Goal: Task Accomplishment & Management: Manage account settings

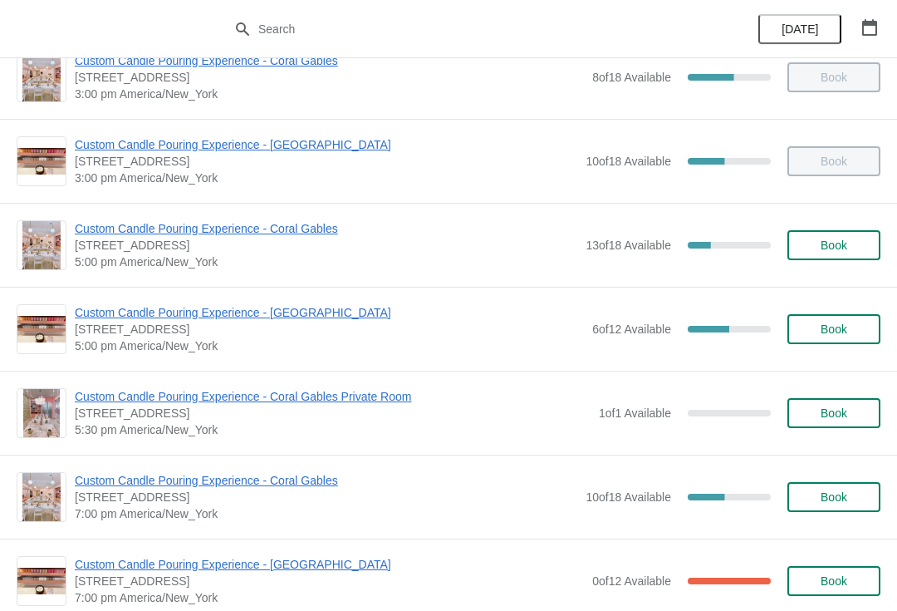
scroll to position [611, 0]
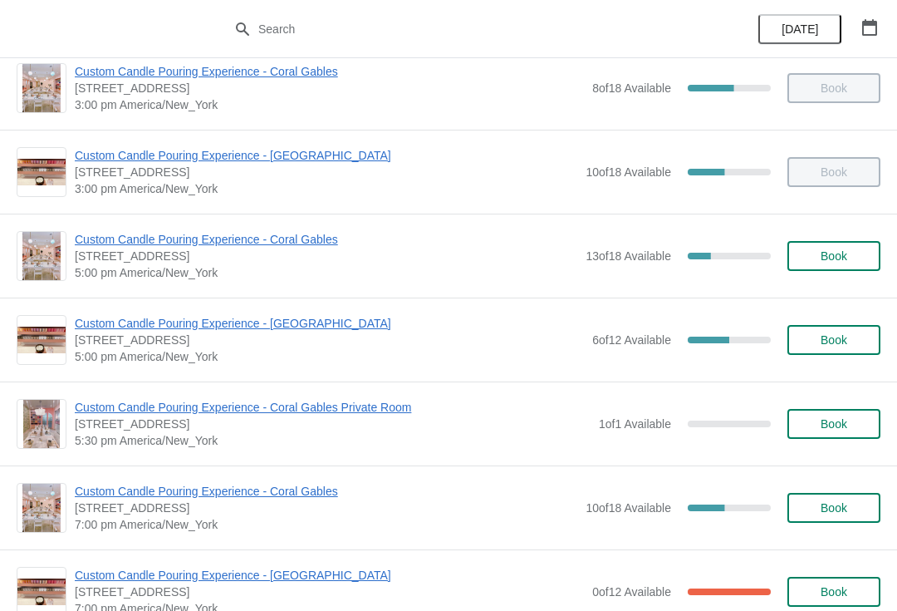
click at [111, 232] on span "Custom Candle Pouring Experience - Coral Gables" at bounding box center [326, 239] width 503 height 17
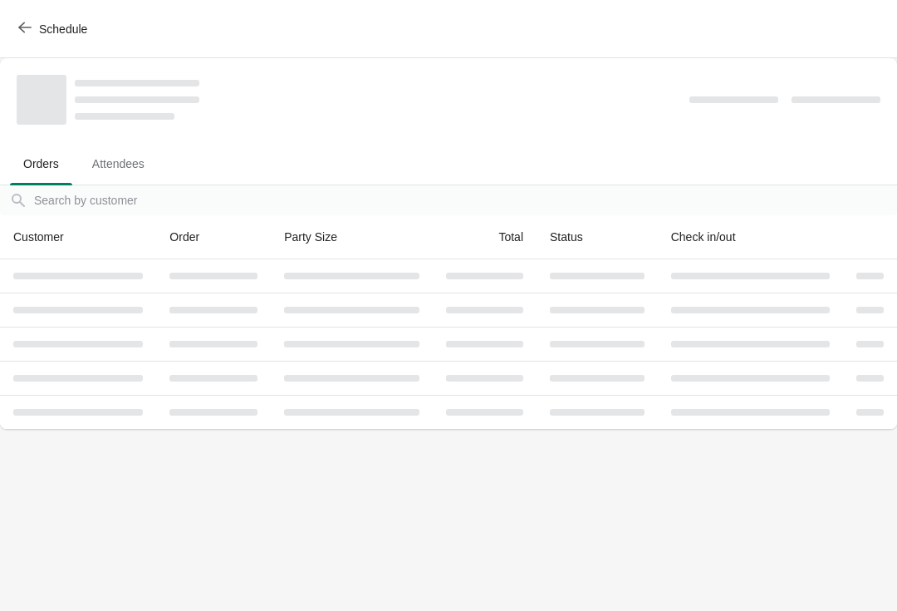
scroll to position [0, 0]
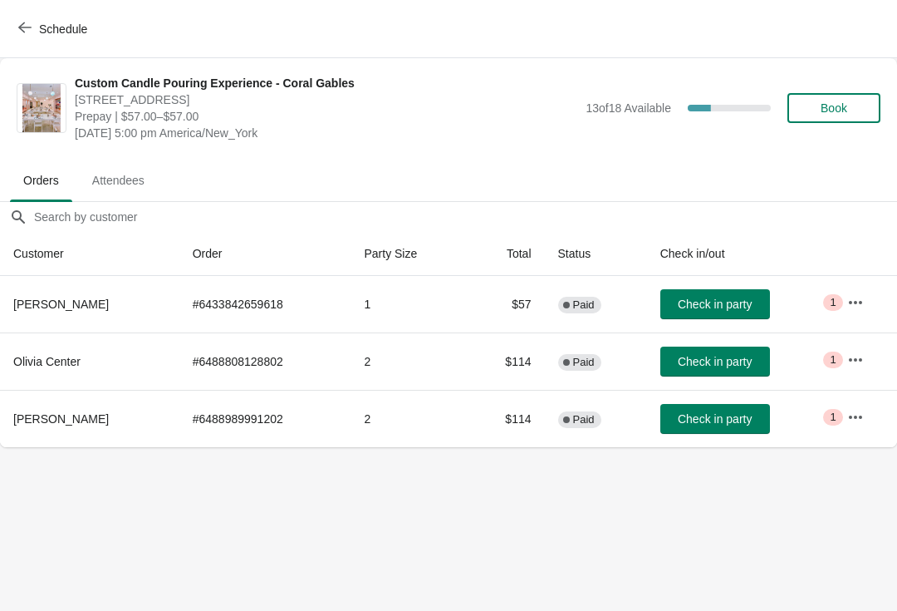
click at [858, 298] on icon "button" at bounding box center [855, 302] width 17 height 17
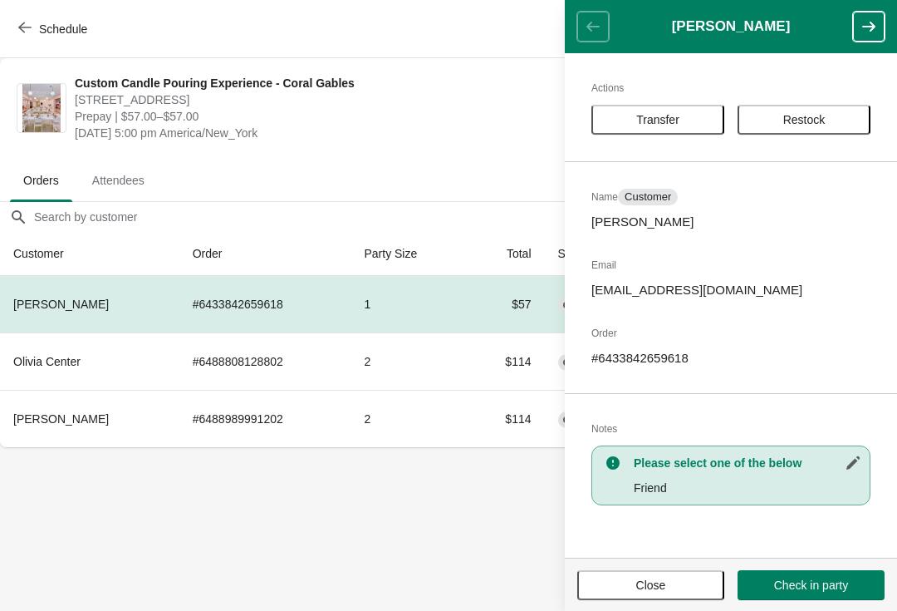
click at [666, 123] on span "Transfer" at bounding box center [657, 119] width 43 height 13
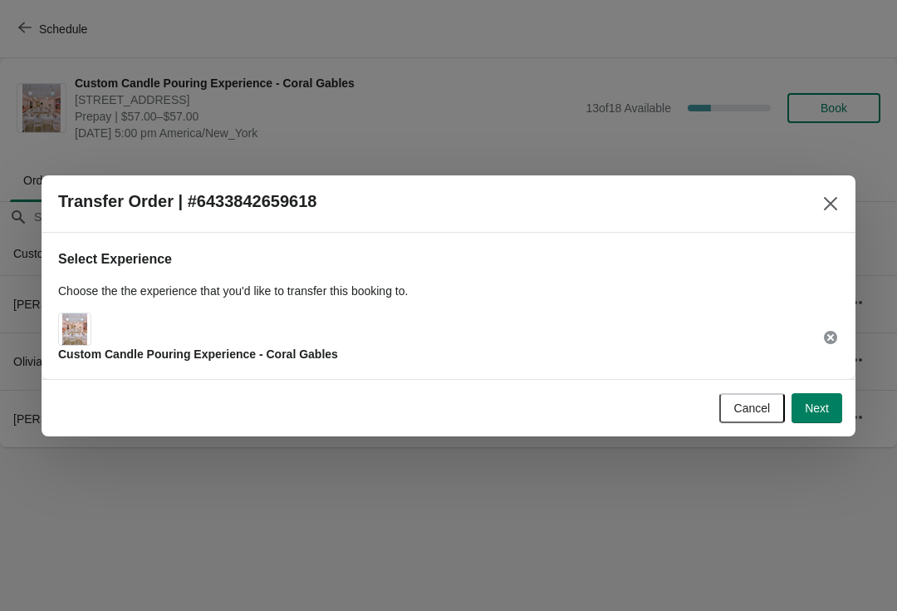
click at [833, 415] on button "Next" at bounding box center [817, 408] width 51 height 30
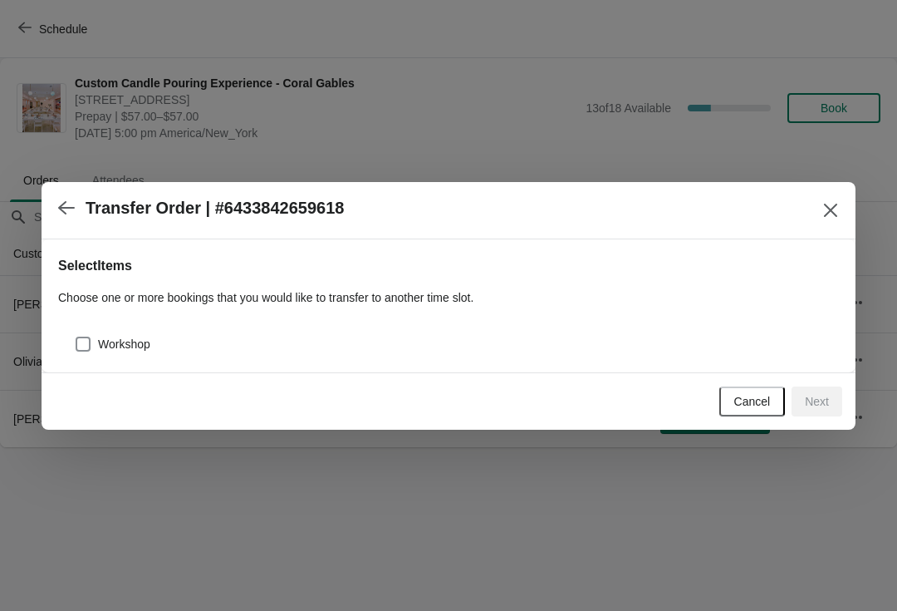
click at [115, 338] on span "Workshop" at bounding box center [124, 344] width 52 height 17
click at [76, 337] on input "Workshop" at bounding box center [76, 336] width 1 height 1
checkbox input "true"
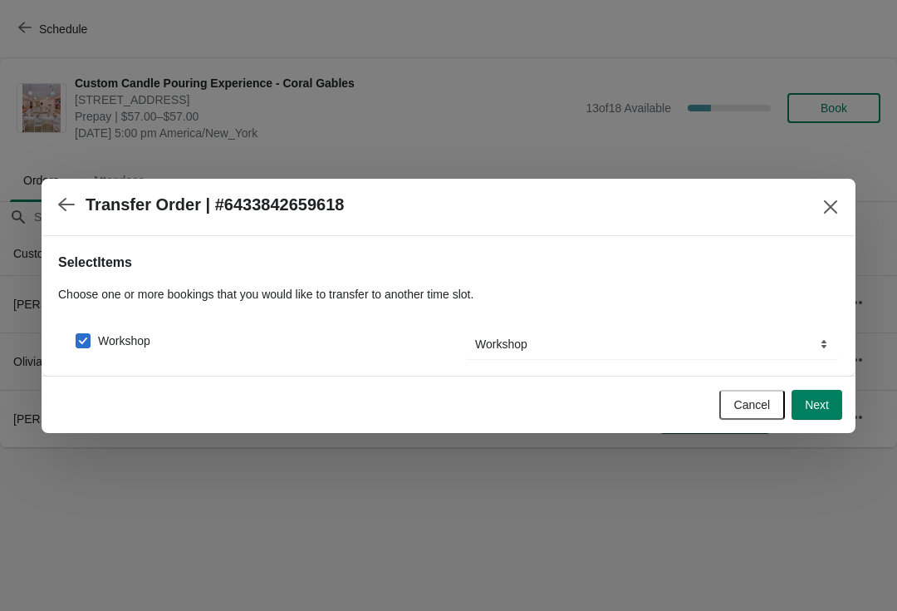
click at [814, 410] on span "Next" at bounding box center [817, 404] width 24 height 13
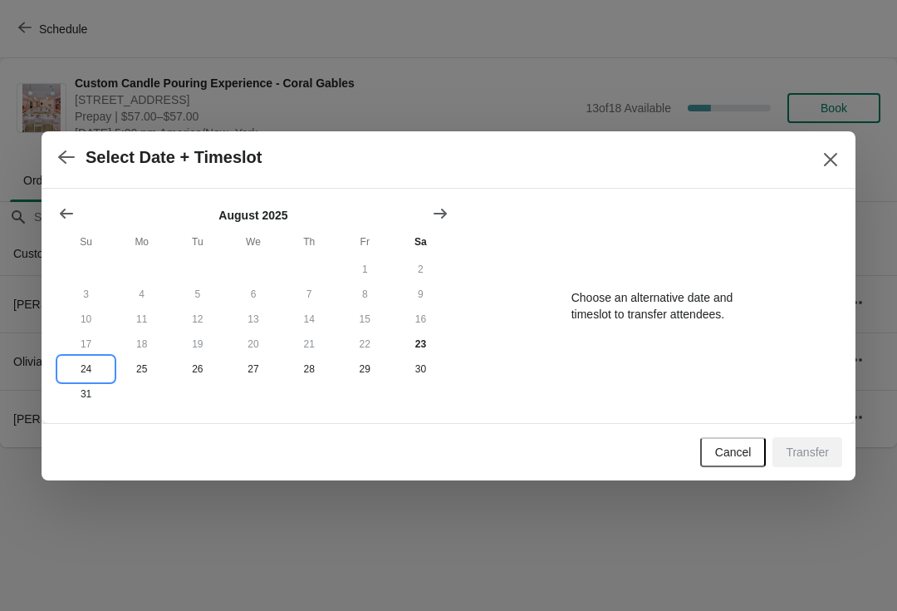
click at [81, 368] on button "24" at bounding box center [86, 368] width 56 height 25
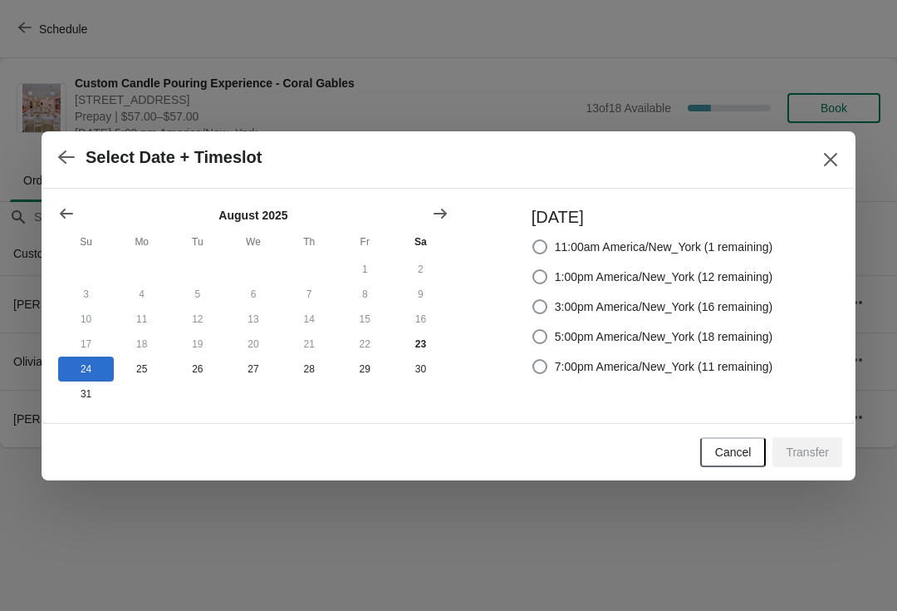
click at [746, 271] on span "1:00pm America/New_York (12 remaining)" at bounding box center [664, 276] width 219 height 17
click at [533, 270] on input "1:00pm America/New_York (12 remaining)" at bounding box center [533, 269] width 1 height 1
radio input "true"
click at [803, 454] on span "Transfer" at bounding box center [807, 451] width 43 height 13
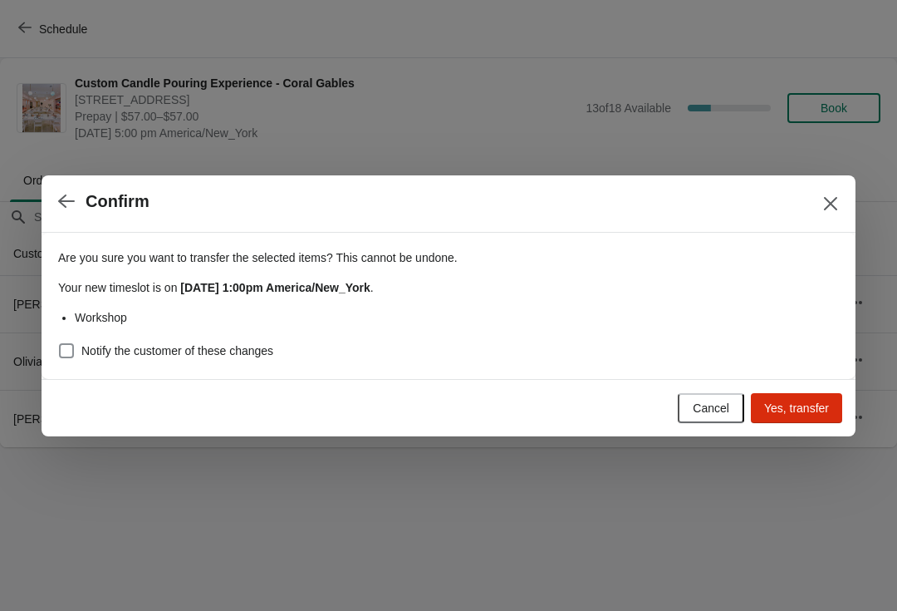
click at [53, 344] on div "Are you sure you want to transfer the selected items ? This cannot be undone. Y…" at bounding box center [449, 306] width 814 height 146
click at [90, 342] on span "Notify the customer of these changes" at bounding box center [177, 350] width 192 height 17
click at [60, 343] on input "Notify the customer of these changes" at bounding box center [59, 343] width 1 height 1
checkbox input "true"
click at [809, 421] on button "Yes, transfer" at bounding box center [796, 408] width 91 height 30
